Goal: Transaction & Acquisition: Purchase product/service

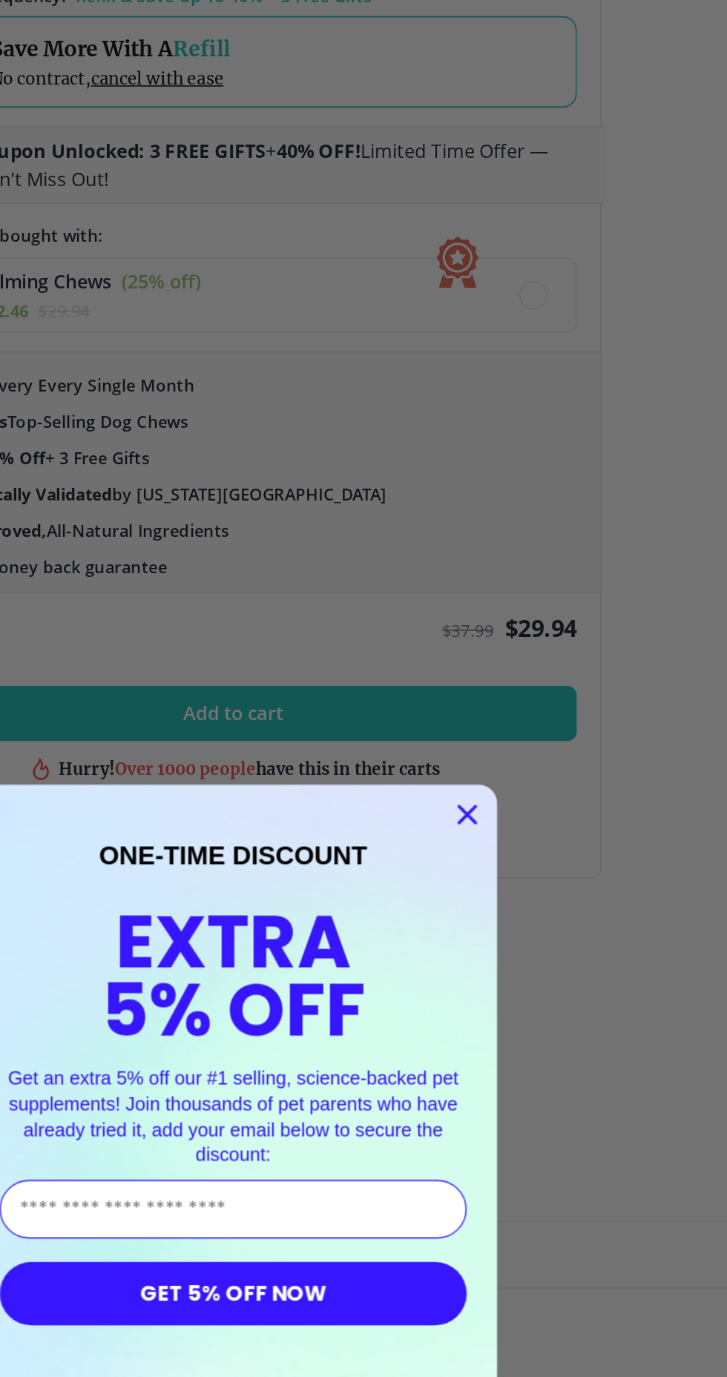
scroll to position [1158, 0]
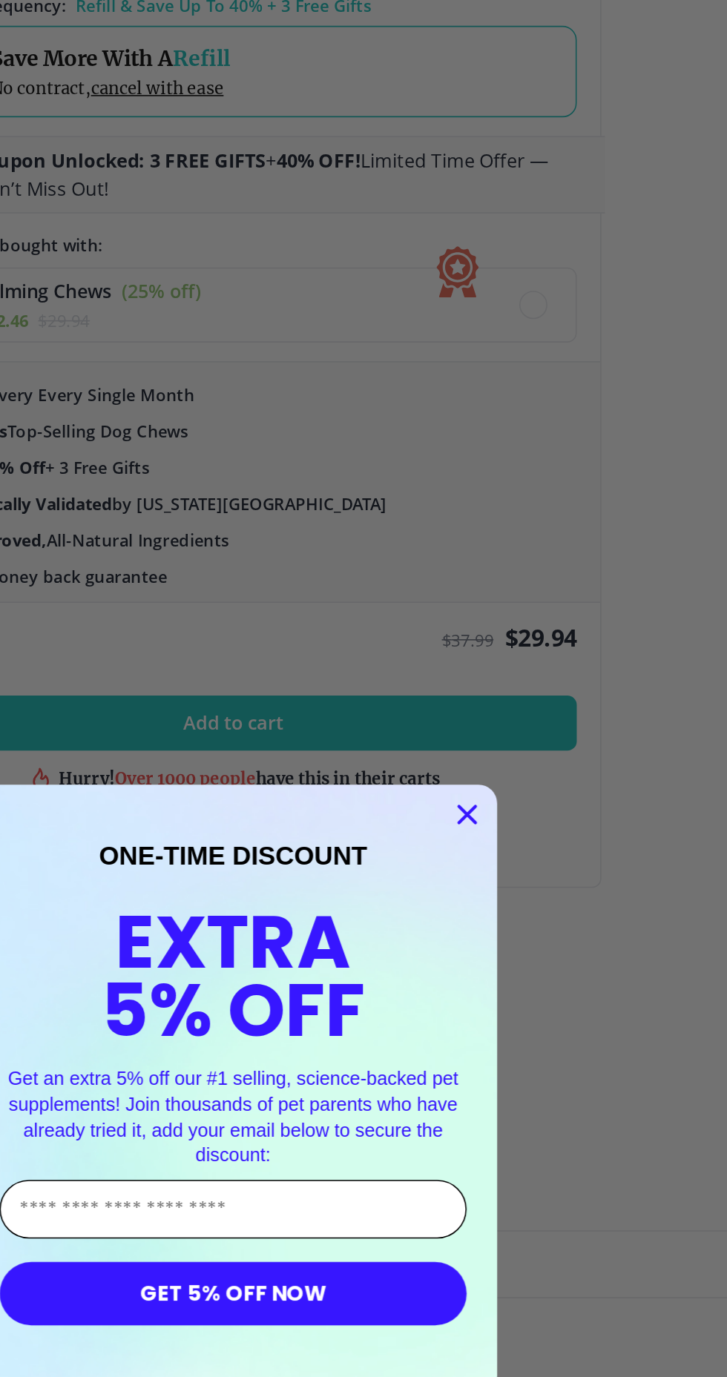
click at [296, 772] on input "Enter Your Email Address" at bounding box center [363, 764] width 295 height 37
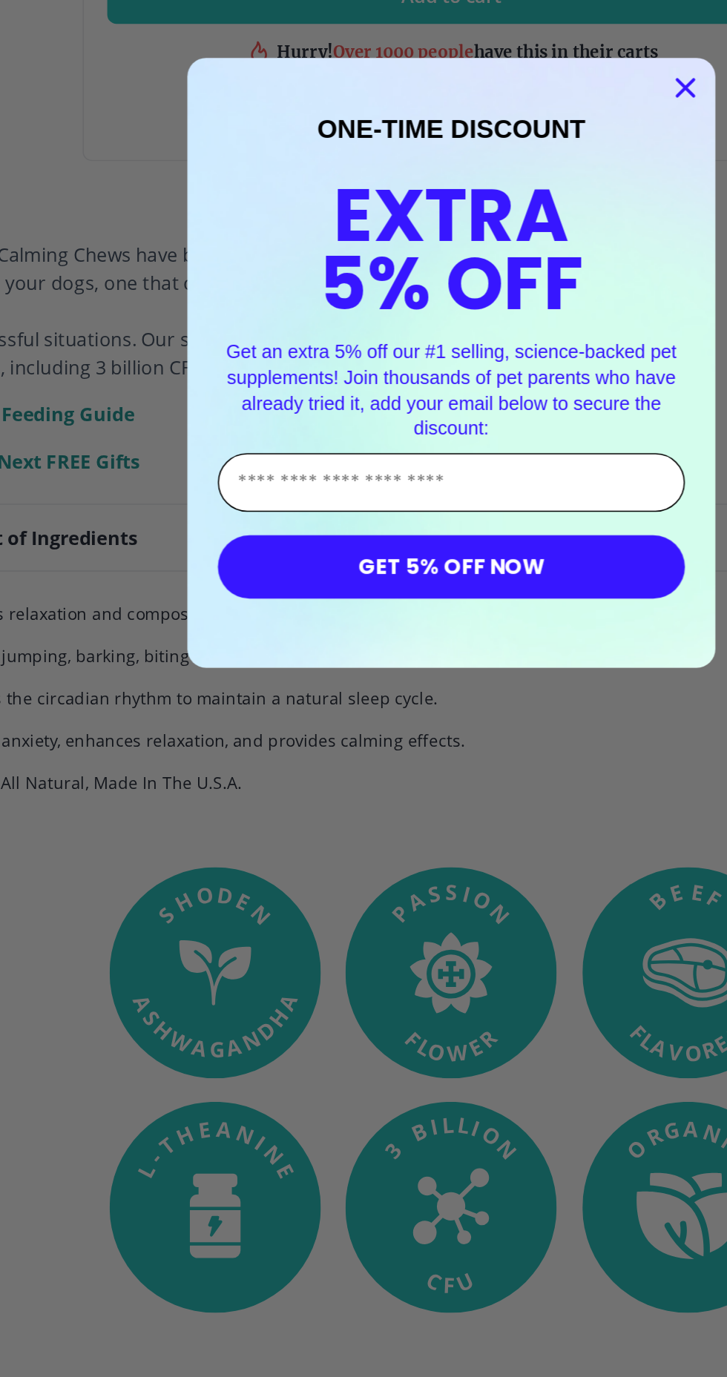
type input "**********"
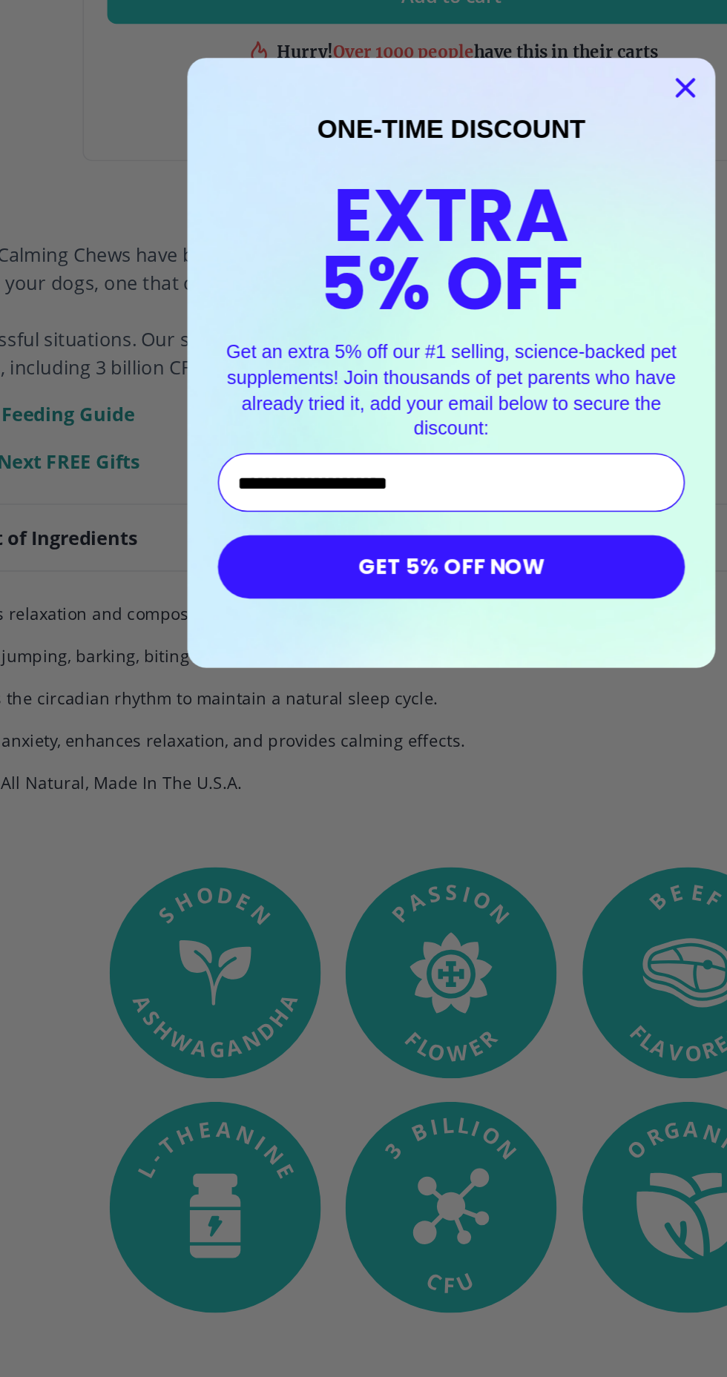
click at [415, 828] on button "GET 5% OFF NOW" at bounding box center [363, 818] width 295 height 40
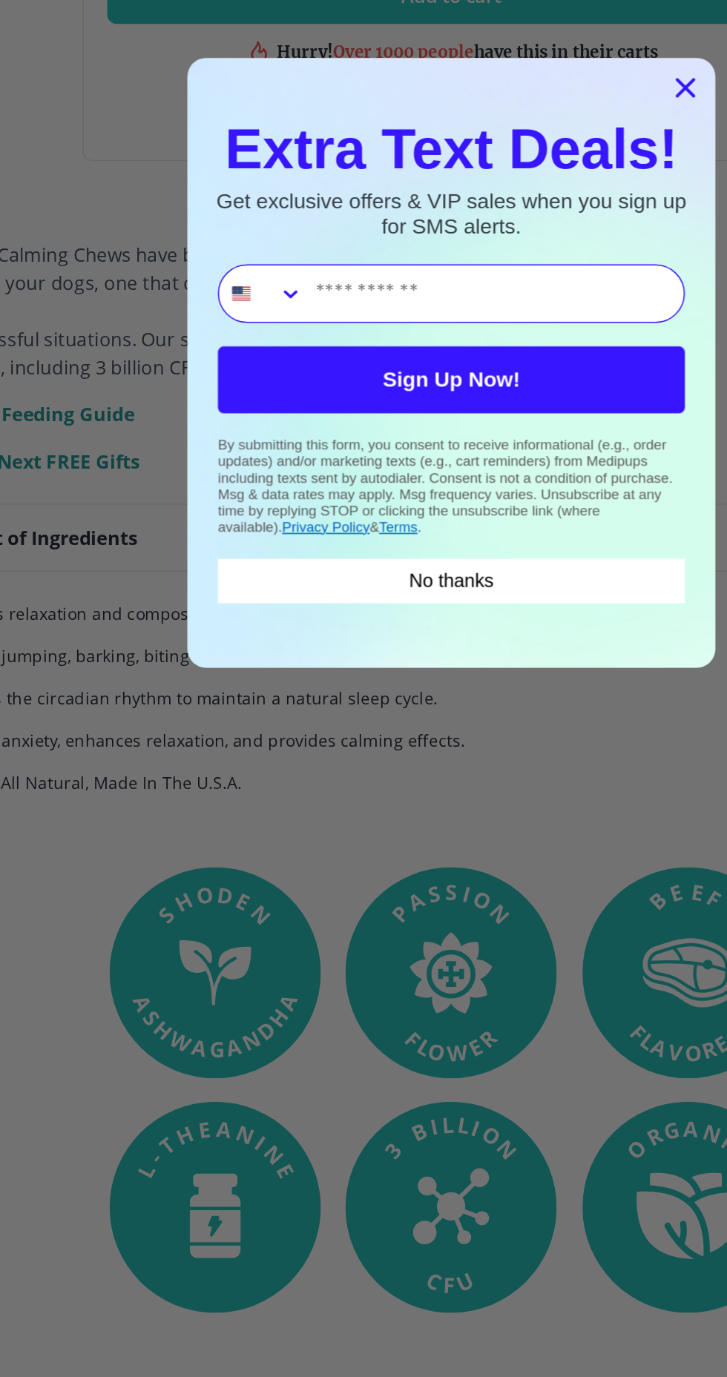
type input "**********"
click at [419, 687] on button "Sign Up Now!" at bounding box center [363, 700] width 295 height 42
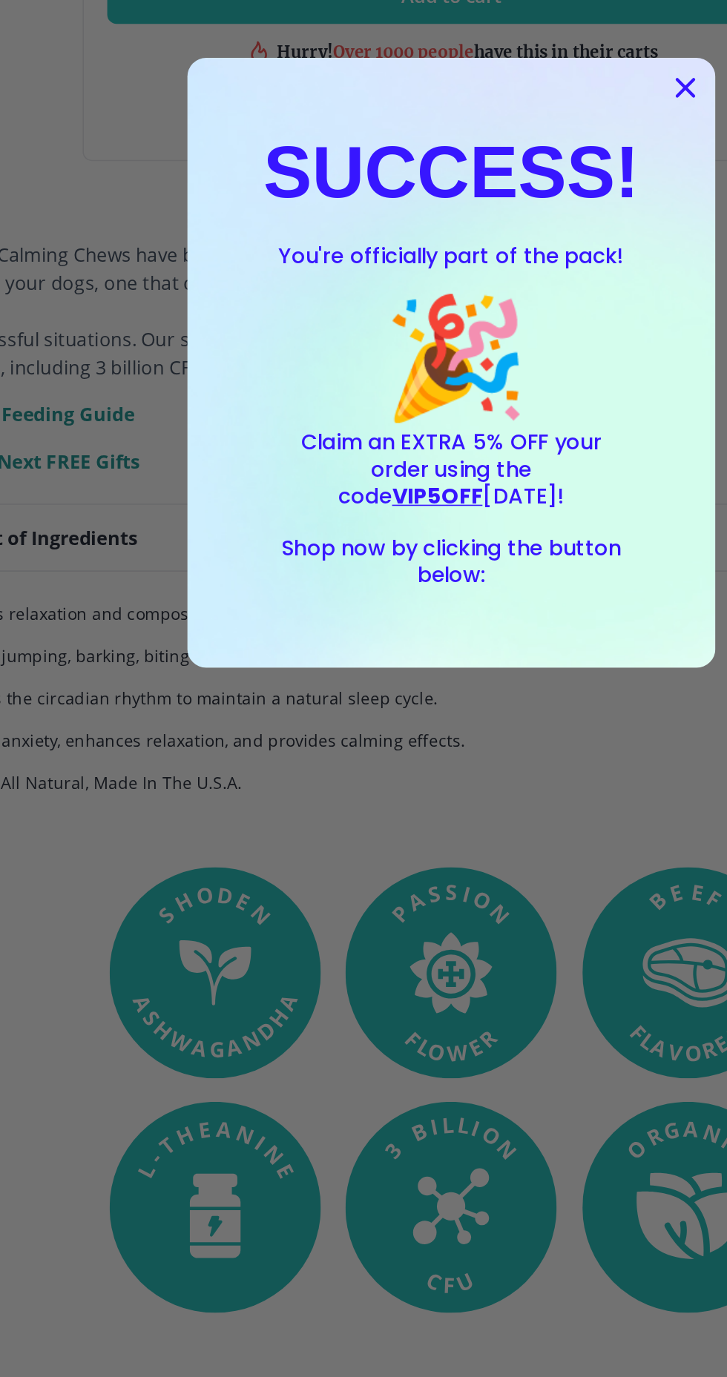
click at [507, 510] on icon "Close dialog" at bounding box center [512, 515] width 10 height 10
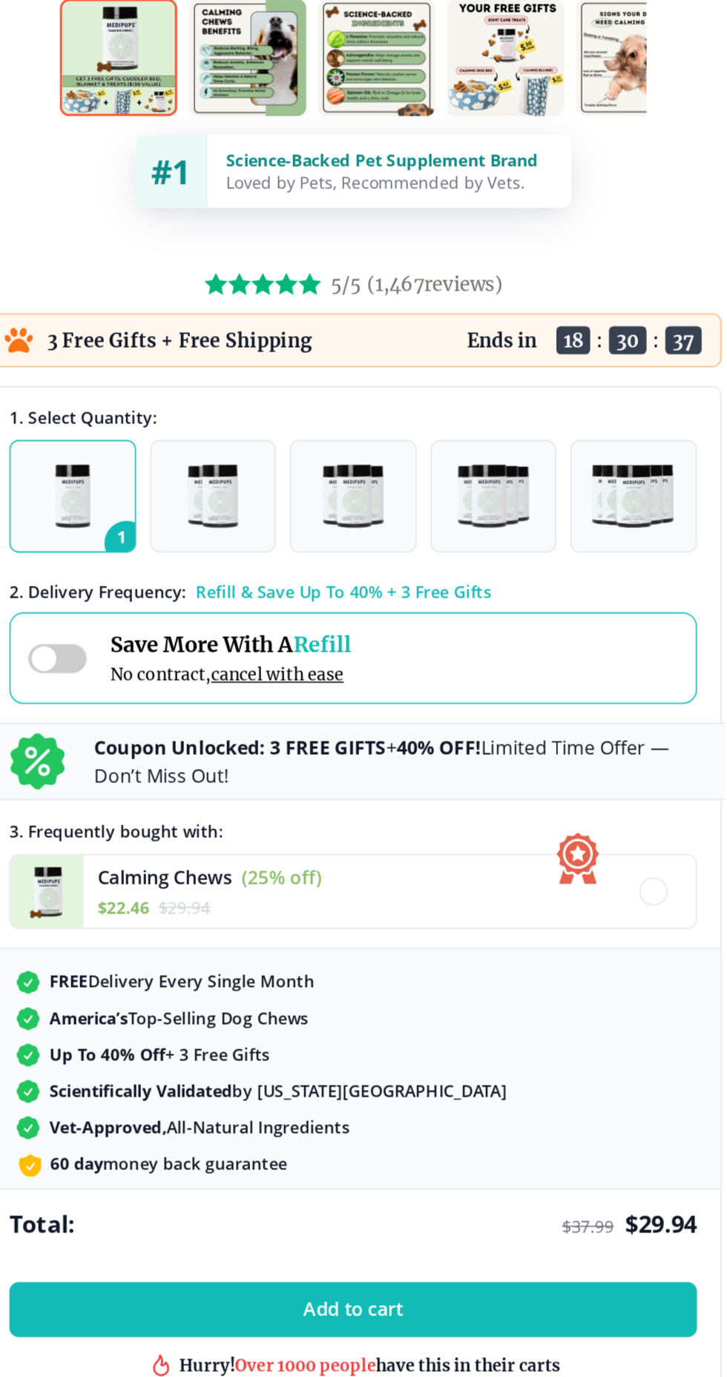
scroll to position [640, 0]
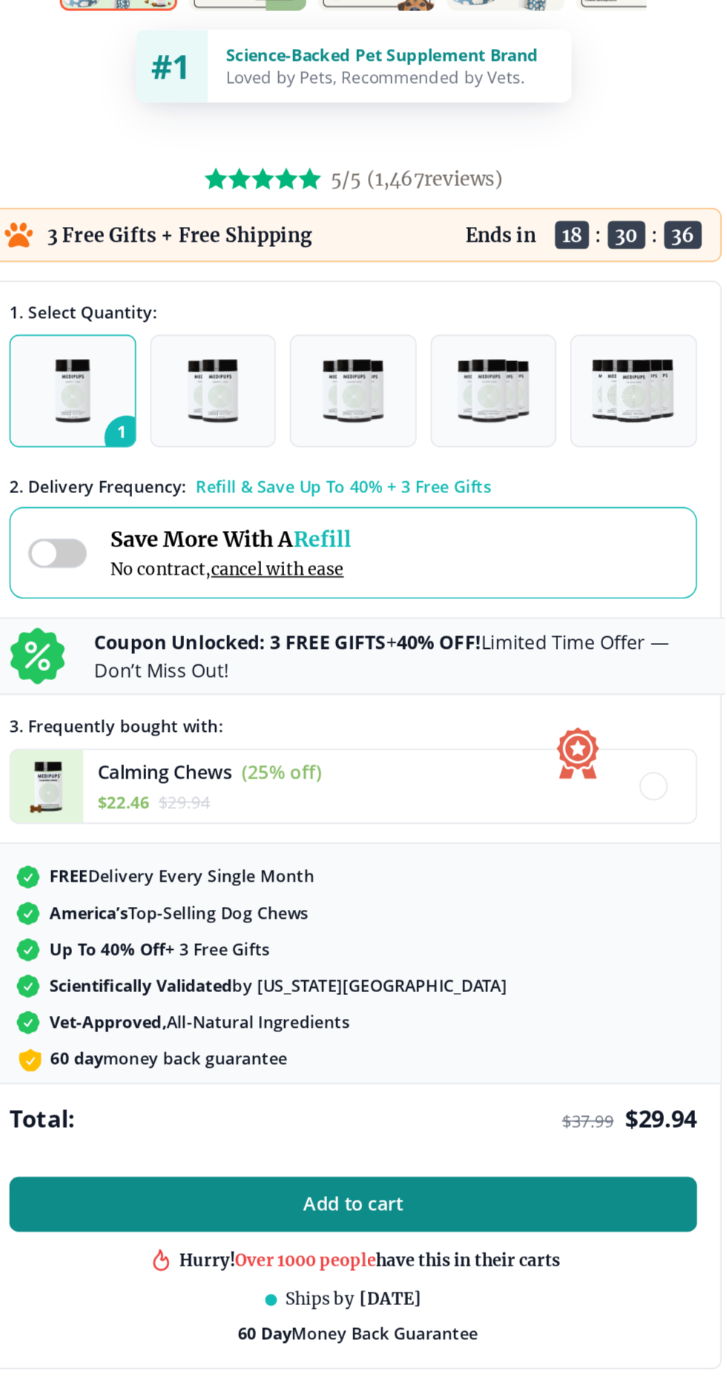
click at [389, 967] on span "Add to cart" at bounding box center [363, 974] width 63 height 14
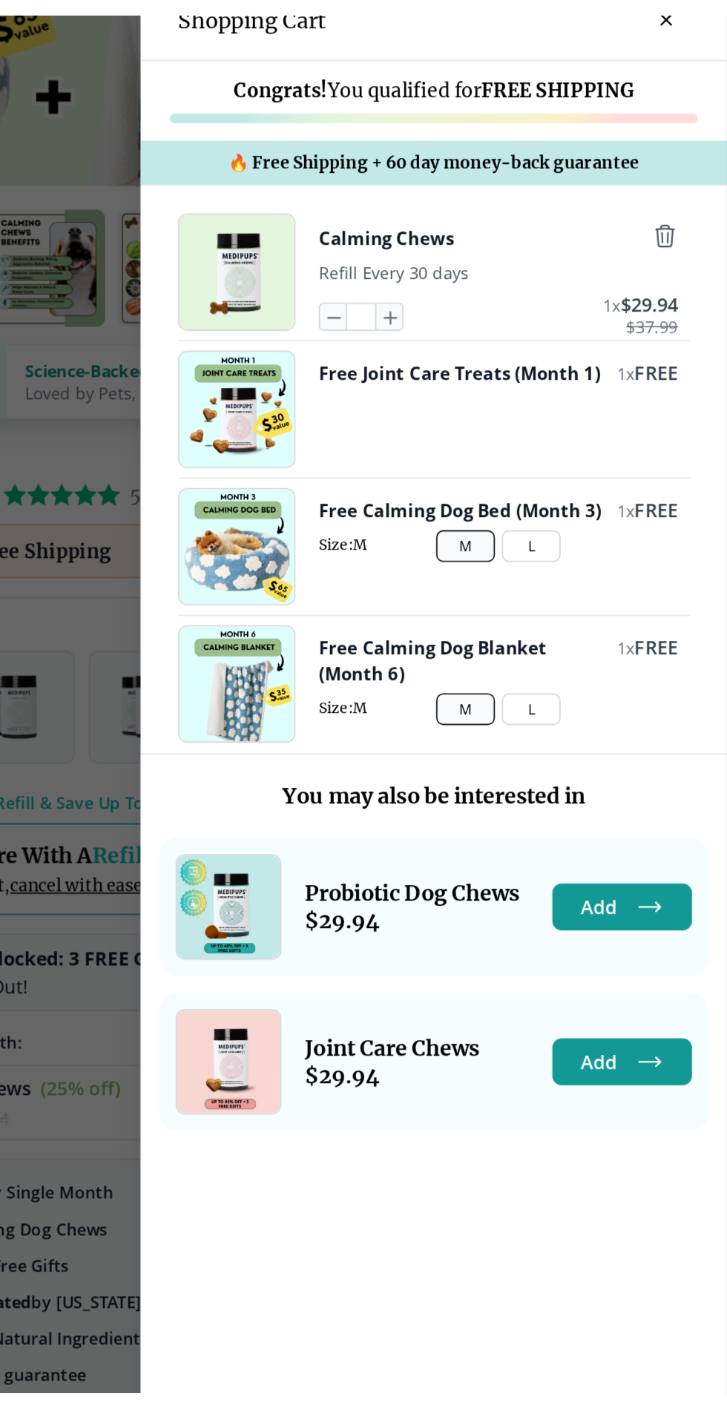
scroll to position [641, 0]
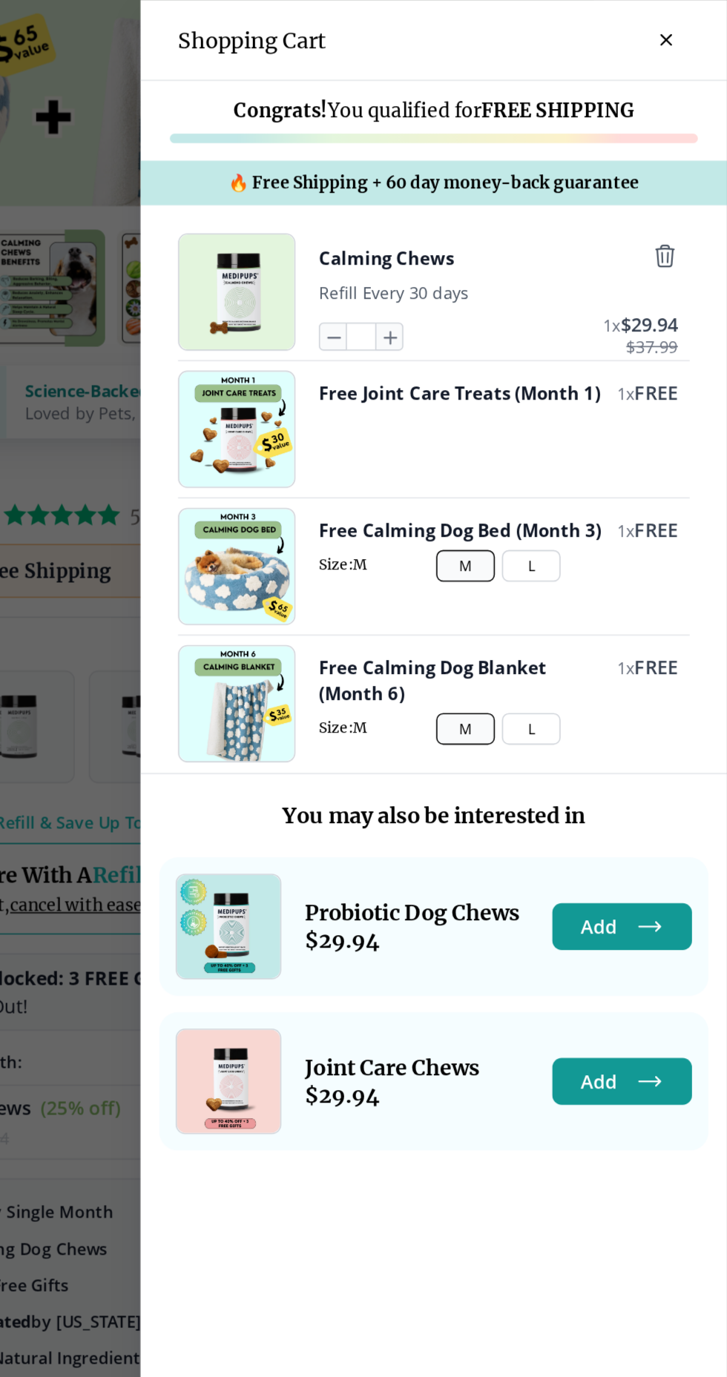
click at [690, 26] on icon "close-cart" at bounding box center [688, 25] width 6 height 6
